Goal: Complete application form

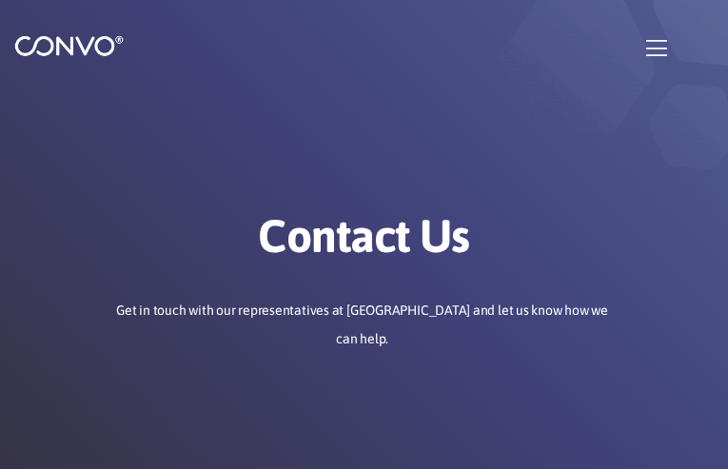
type input "POiJEGzo"
type input "[EMAIL_ADDRESS][DOMAIN_NAME]"
type input "xCQeRgSrF"
type input "cEtdOuECvJ"
type input "uWOQzTSN"
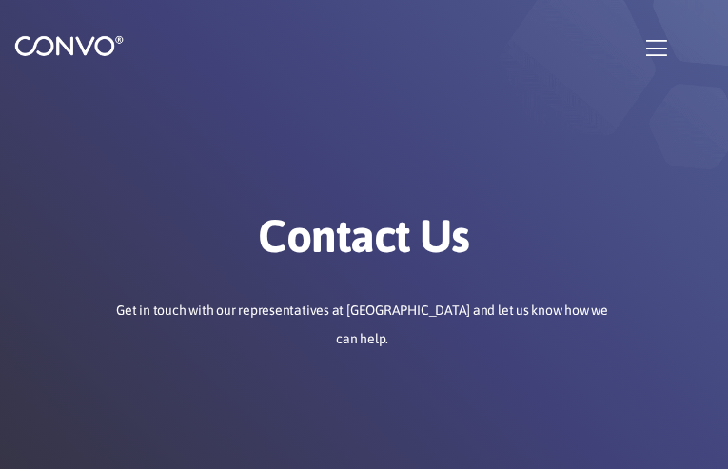
type input "ndIiWIhIUb"
type input "betopeyaqa49@gmail.com"
type input "DSZZTEpviF"
type input "ZTsBsRNhNTFmkPXd"
checkbox input"] "false"
